Goal: Task Accomplishment & Management: Manage account settings

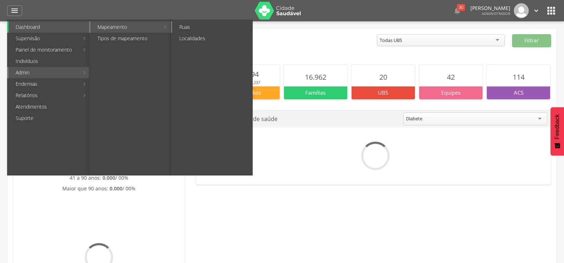
click at [190, 26] on link "Ruas" at bounding box center [212, 26] width 80 height 11
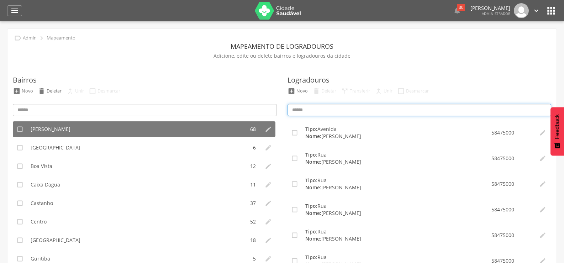
click at [310, 111] on input at bounding box center [420, 110] width 264 height 12
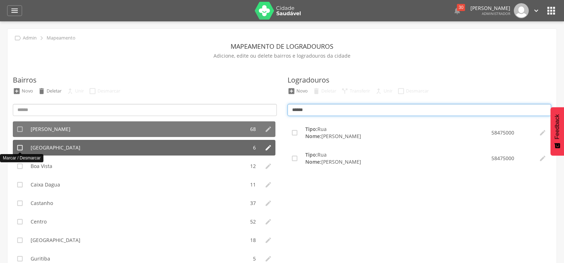
type input "******"
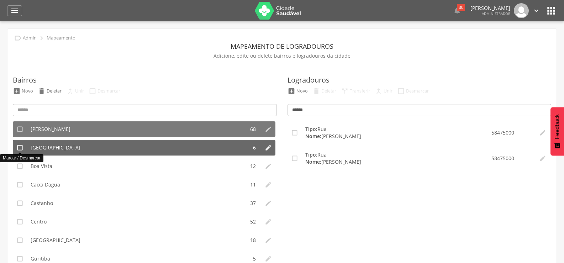
click at [17, 148] on icon "" at bounding box center [19, 147] width 7 height 7
click at [19, 146] on icon "" at bounding box center [19, 147] width 7 height 7
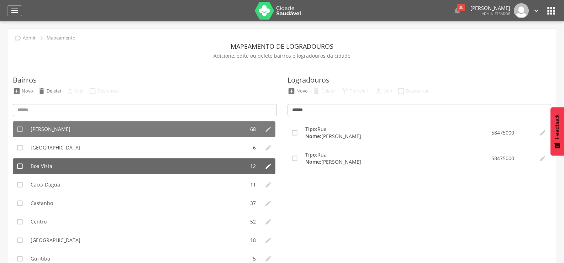
click at [34, 165] on span "Boa Vista" at bounding box center [42, 166] width 22 height 7
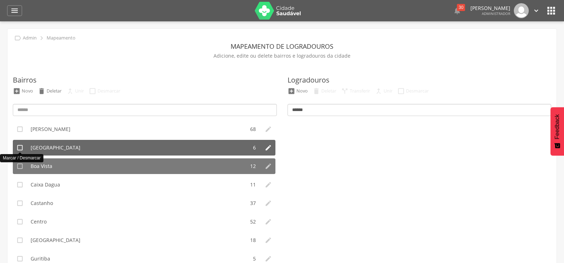
click at [20, 149] on icon "" at bounding box center [19, 147] width 7 height 7
click at [21, 148] on icon "" at bounding box center [19, 147] width 7 height 7
click at [40, 147] on span "[GEOGRAPHIC_DATA]" at bounding box center [56, 147] width 50 height 7
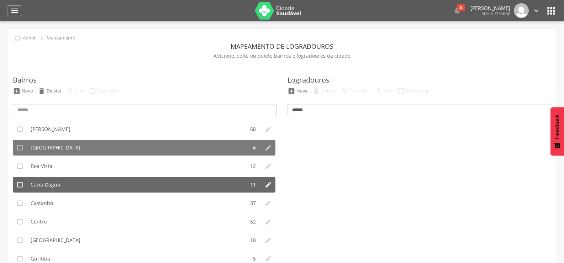
click at [41, 186] on span "Caixa Dagua" at bounding box center [46, 184] width 30 height 7
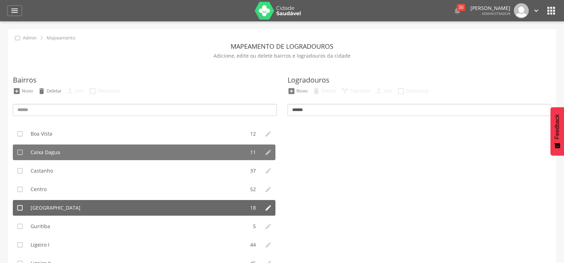
scroll to position [71, 0]
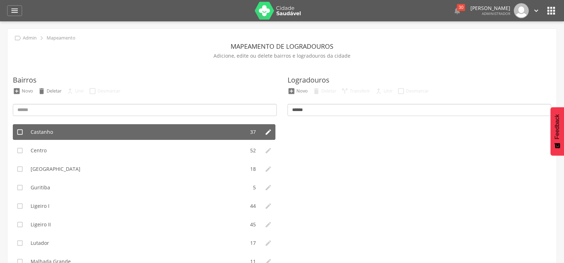
click at [47, 131] on span "Castanho" at bounding box center [42, 132] width 22 height 7
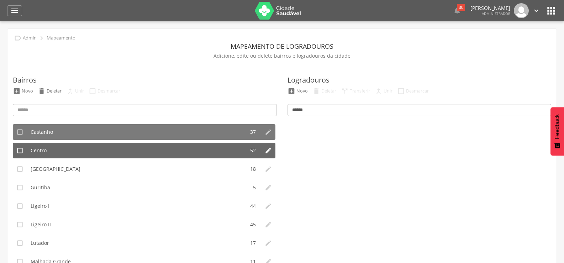
click at [42, 151] on span "Centro" at bounding box center [39, 150] width 16 height 7
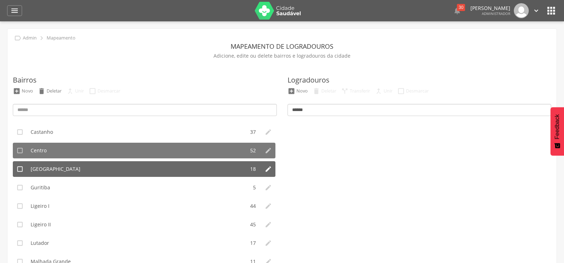
click at [46, 169] on span "[GEOGRAPHIC_DATA]" at bounding box center [56, 169] width 50 height 7
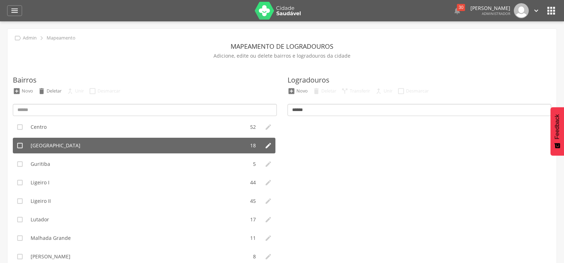
scroll to position [107, 0]
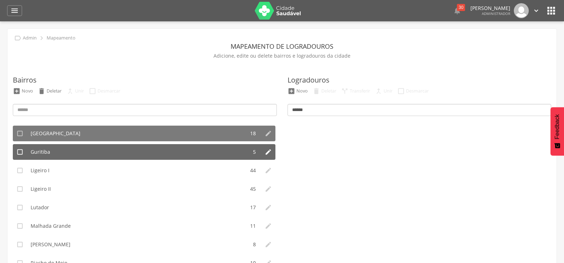
click at [47, 153] on span "Guritiba" at bounding box center [41, 151] width 20 height 7
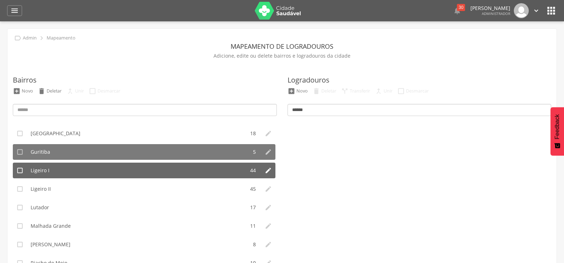
click at [48, 172] on span "Ligeiro I" at bounding box center [40, 170] width 19 height 7
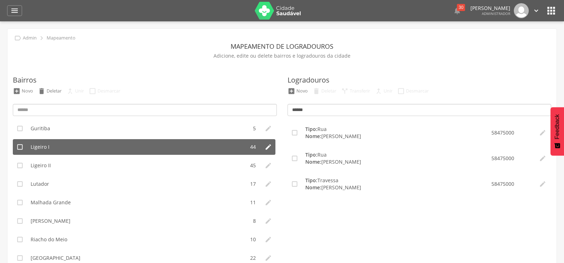
scroll to position [142, 0]
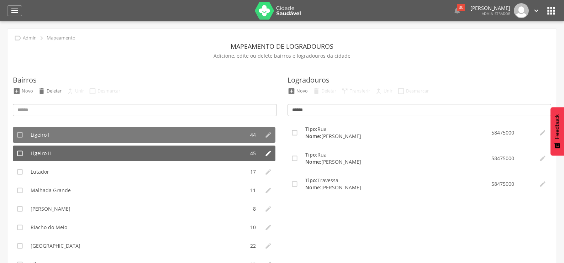
click at [53, 156] on li "Ligeiro II" at bounding box center [136, 154] width 218 height 16
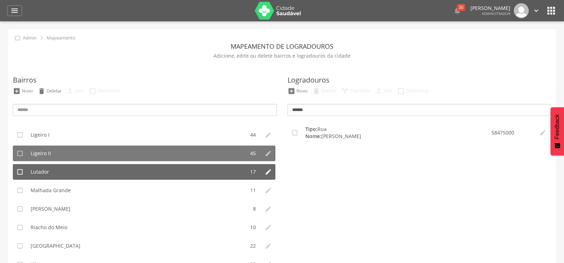
click at [54, 171] on li "Lutador" at bounding box center [136, 172] width 218 height 16
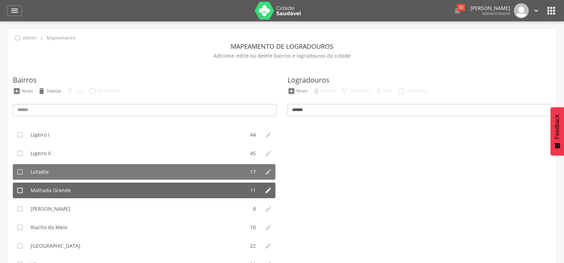
click at [58, 191] on span "Malhada Grande" at bounding box center [51, 190] width 40 height 7
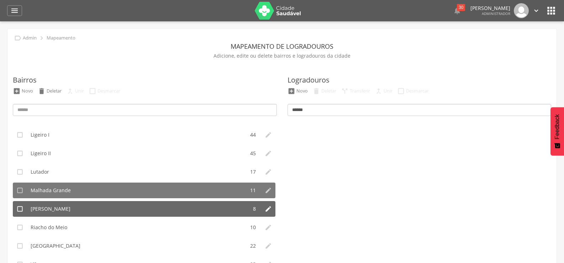
click at [63, 210] on li "[PERSON_NAME]" at bounding box center [137, 209] width 221 height 16
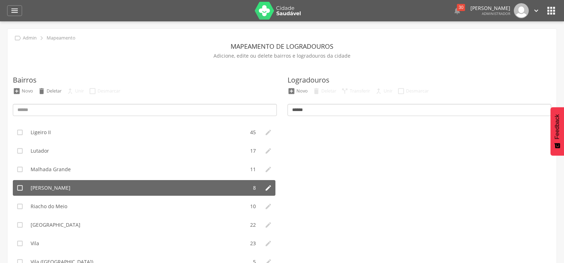
scroll to position [174, 0]
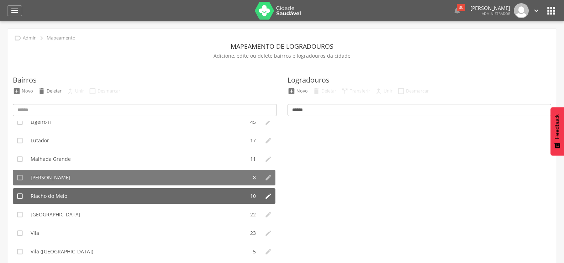
click at [64, 194] on span "Riacho do Meio" at bounding box center [49, 196] width 37 height 7
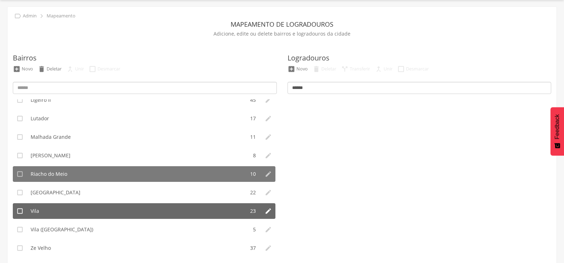
scroll to position [47, 0]
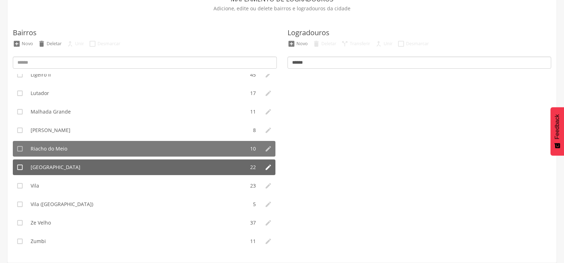
click at [60, 169] on li "[GEOGRAPHIC_DATA]" at bounding box center [136, 168] width 218 height 16
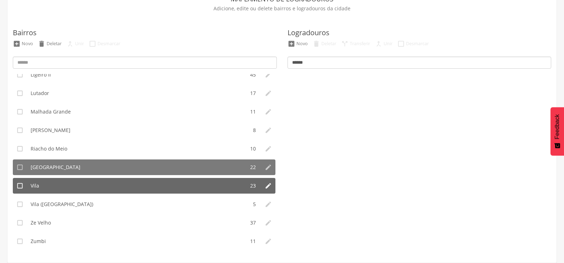
click at [54, 186] on li "Vila" at bounding box center [136, 186] width 218 height 16
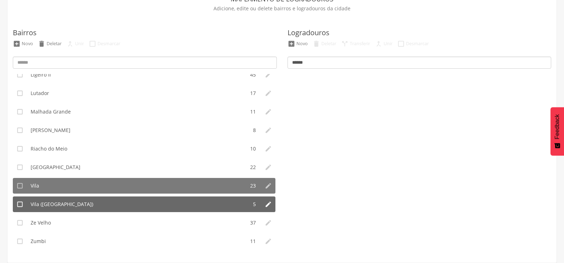
click at [61, 203] on span "Vila ([GEOGRAPHIC_DATA])" at bounding box center [62, 204] width 63 height 7
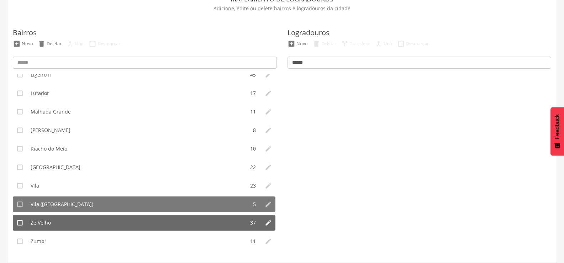
click at [59, 220] on li "Ze Velho" at bounding box center [136, 223] width 218 height 16
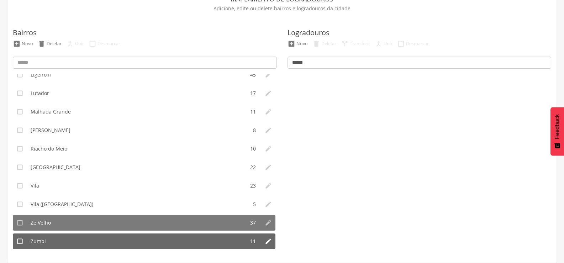
click at [58, 236] on li "Zumbi" at bounding box center [136, 242] width 218 height 16
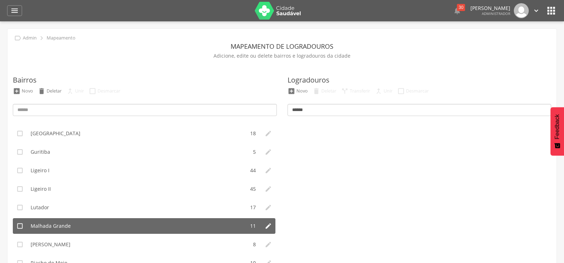
scroll to position [71, 0]
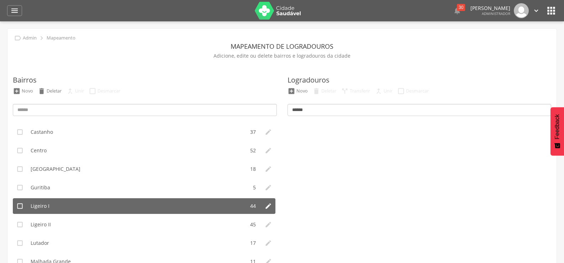
click at [66, 209] on li "Ligeiro I" at bounding box center [136, 206] width 218 height 16
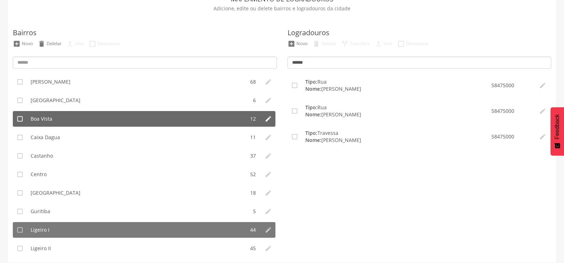
scroll to position [0, 0]
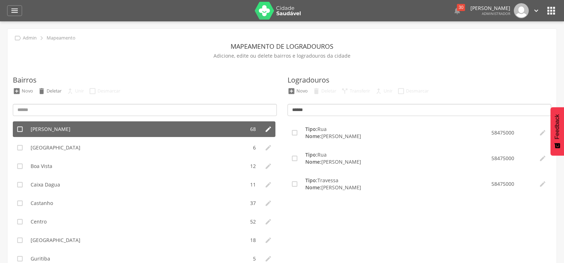
click at [82, 124] on li "[PERSON_NAME]" at bounding box center [136, 129] width 218 height 16
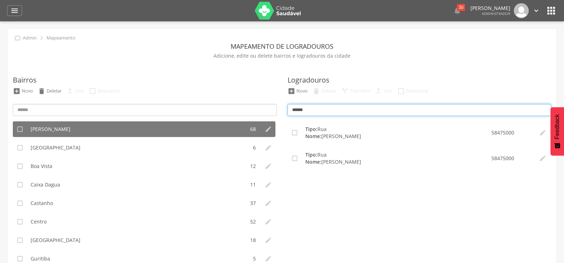
drag, startPoint x: 314, startPoint y: 108, endPoint x: 233, endPoint y: 92, distance: 83.1
click at [233, 92] on div "Bairros  Novo  Deletar  Unir  Desmarcar  [PERSON_NAME] 68   [GEOGRAPHIC_…" at bounding box center [281, 183] width 549 height 244
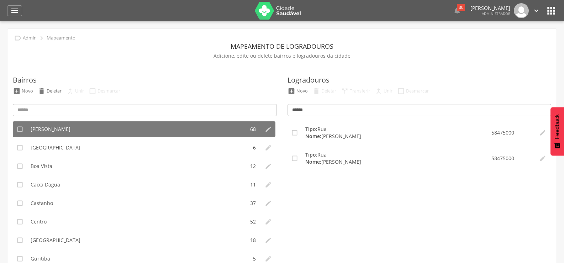
click at [534, 11] on icon "" at bounding box center [537, 11] width 8 height 8
click at [498, 42] on link "Sair" at bounding box center [512, 41] width 56 height 9
